Goal: Information Seeking & Learning: Compare options

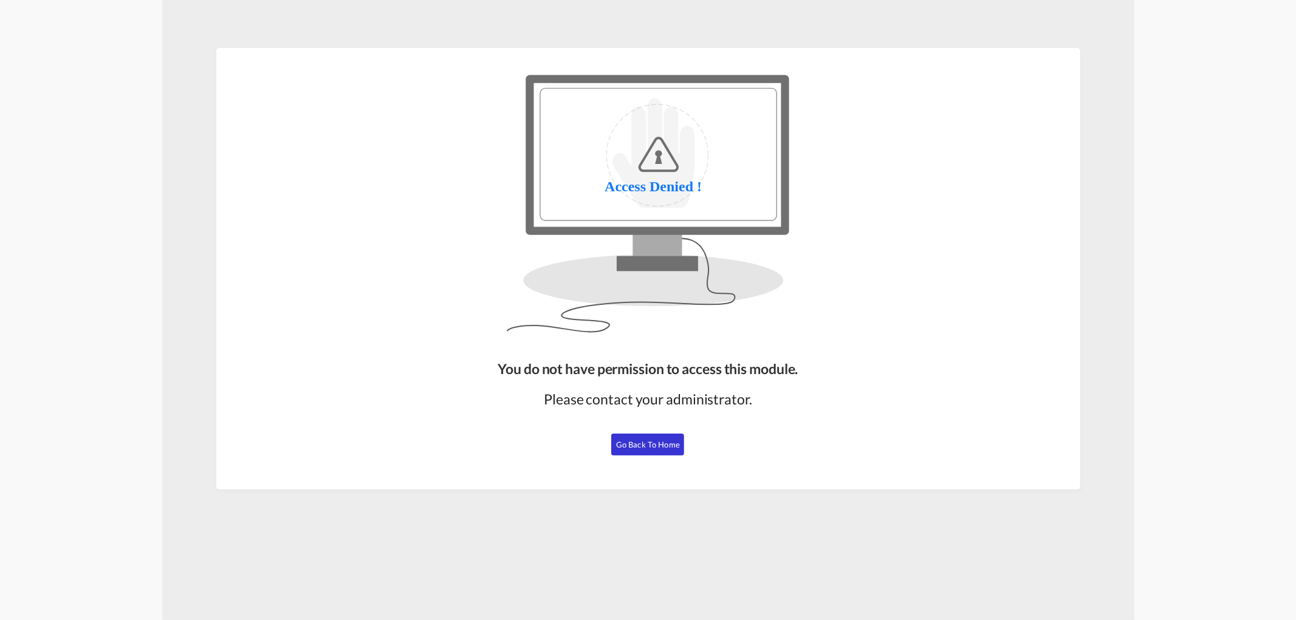
click at [652, 448] on span "Go Back to Home" at bounding box center [648, 445] width 64 height 10
click at [638, 442] on span "Go Back to Home" at bounding box center [648, 445] width 64 height 10
